Goal: Task Accomplishment & Management: Use online tool/utility

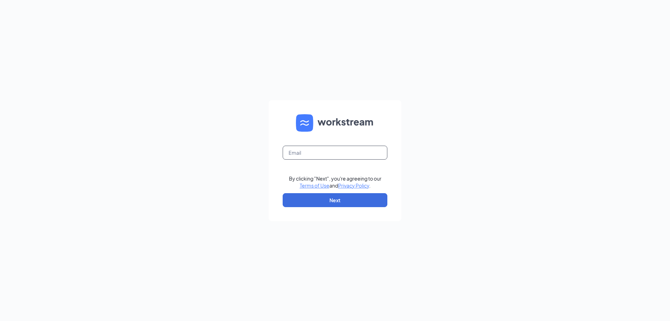
click at [315, 155] on input "text" at bounding box center [335, 153] width 105 height 14
type input "[EMAIL_ADDRESS][DOMAIN_NAME]"
click at [330, 201] on button "Next" at bounding box center [335, 200] width 105 height 14
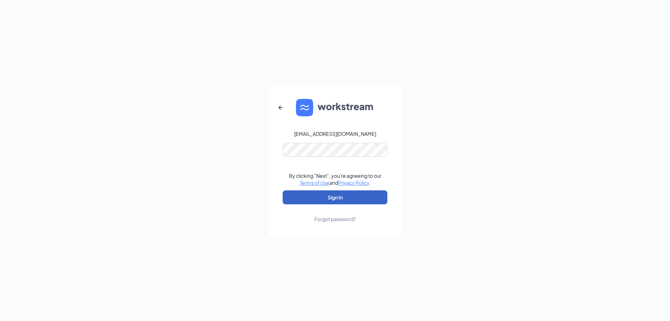
click at [323, 200] on button "Sign In" at bounding box center [335, 197] width 105 height 14
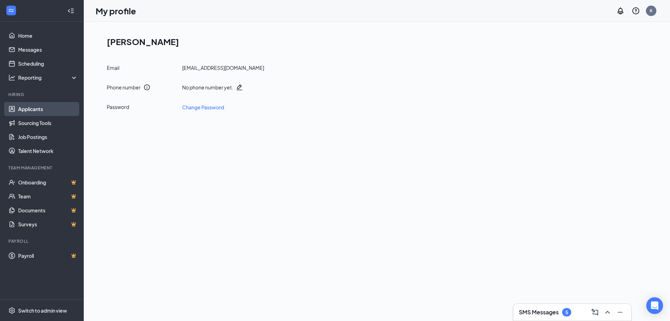
click at [36, 109] on link "Applicants" at bounding box center [48, 109] width 60 height 14
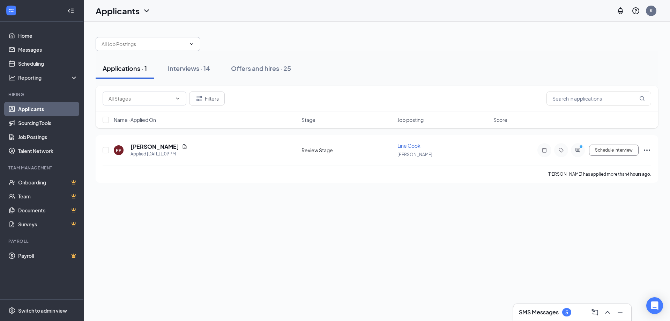
click at [183, 42] on input "text" at bounding box center [144, 44] width 85 height 8
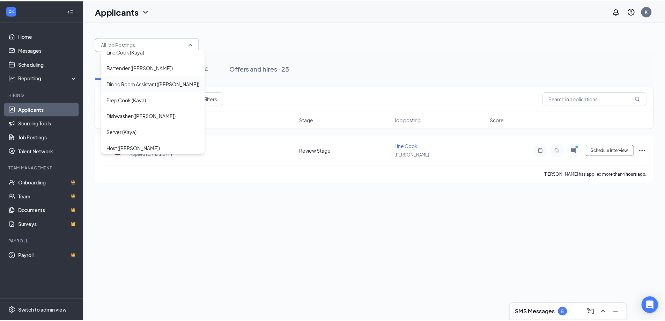
scroll to position [8, 0]
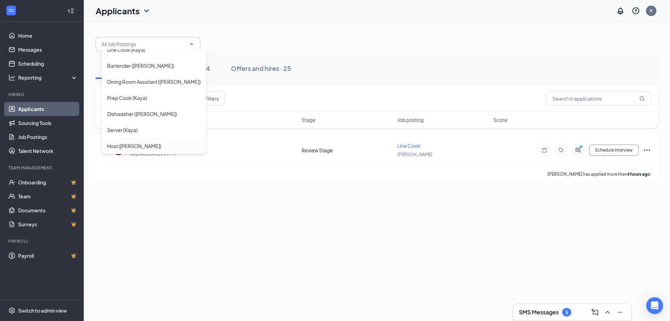
click at [134, 143] on div "Host ([PERSON_NAME])" at bounding box center [154, 146] width 94 height 8
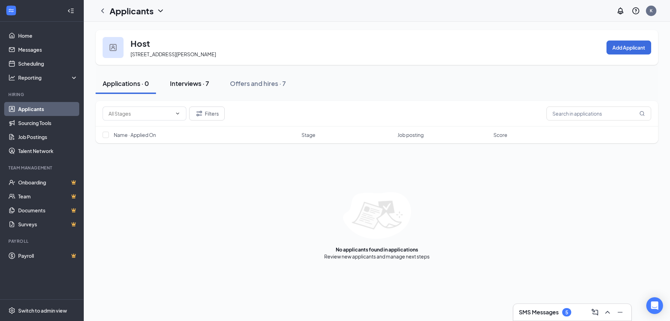
click at [196, 82] on div "Interviews · 7" at bounding box center [189, 83] width 39 height 9
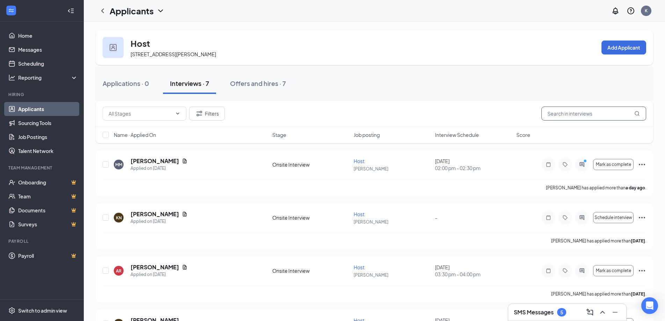
click at [558, 115] on input "text" at bounding box center [594, 114] width 105 height 14
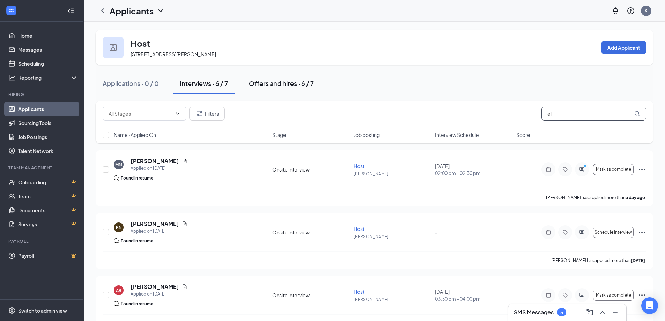
type input "el"
click at [274, 85] on div "Offers and hires · 6 / 7" at bounding box center [281, 83] width 65 height 9
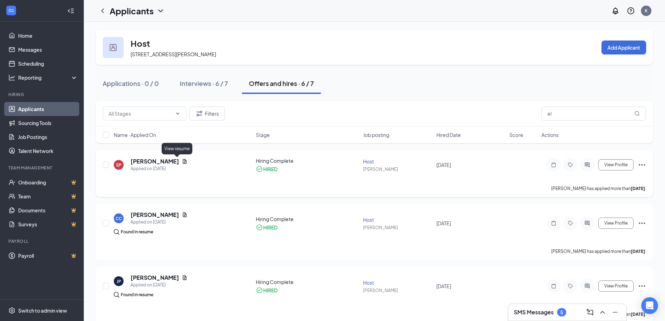
click at [182, 161] on icon "Document" at bounding box center [185, 162] width 6 height 6
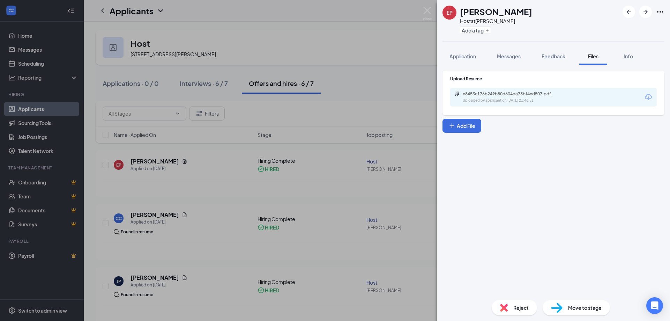
click at [529, 99] on div "Uploaded by applicant on [DATE] 21:46:51" at bounding box center [515, 101] width 105 height 6
click at [455, 91] on link "e8453c176b249b80d604da73bf4ed507.pdf Uploaded by applicant on [DATE] 21:46:51" at bounding box center [511, 97] width 113 height 12
